Goal: Task Accomplishment & Management: Manage account settings

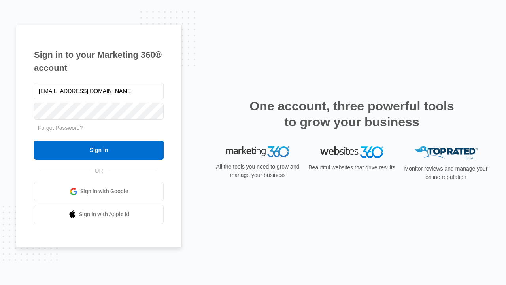
type input "dankie614@gmail.com"
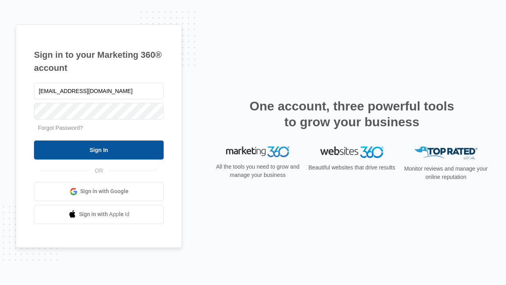
click at [99, 149] on input "Sign In" at bounding box center [99, 149] width 130 height 19
